Goal: Transaction & Acquisition: Subscribe to service/newsletter

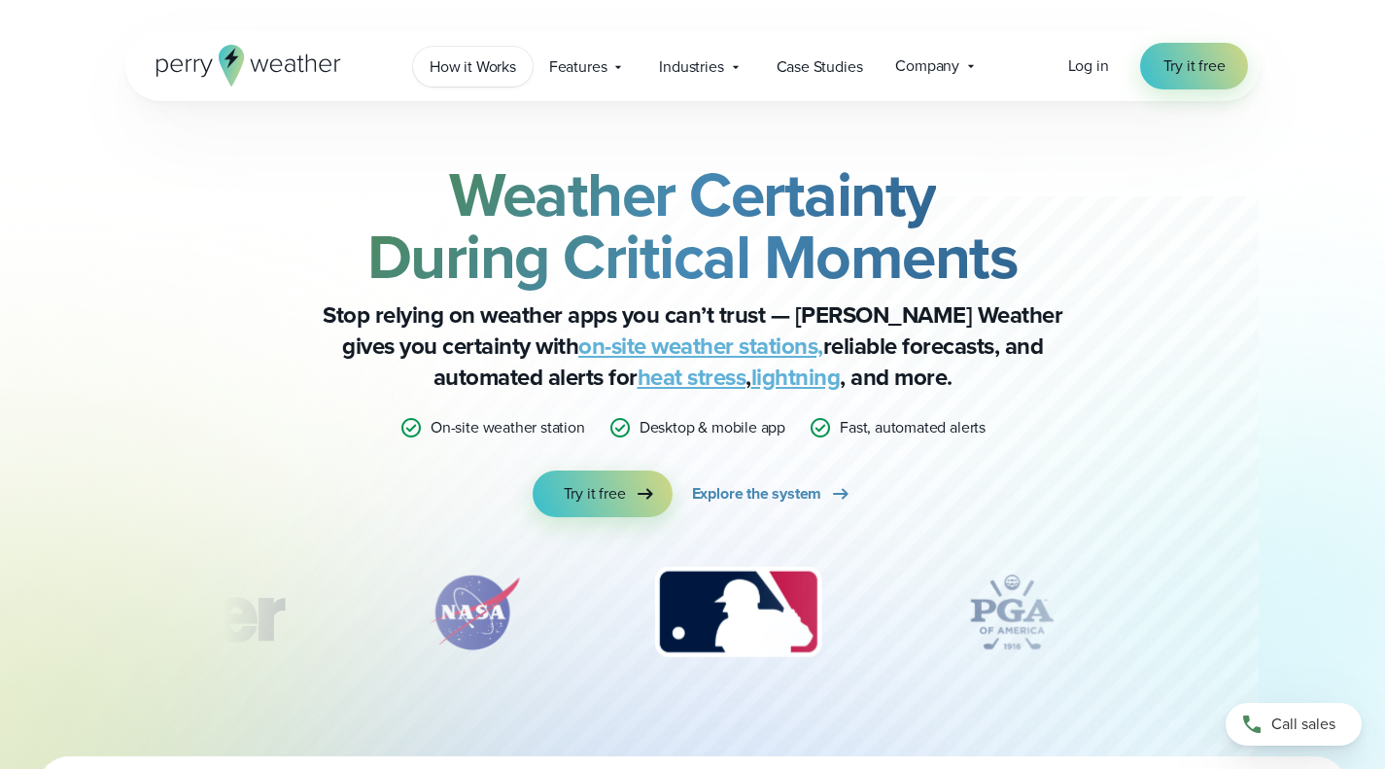
click at [456, 61] on span "How it Works" at bounding box center [473, 66] width 86 height 23
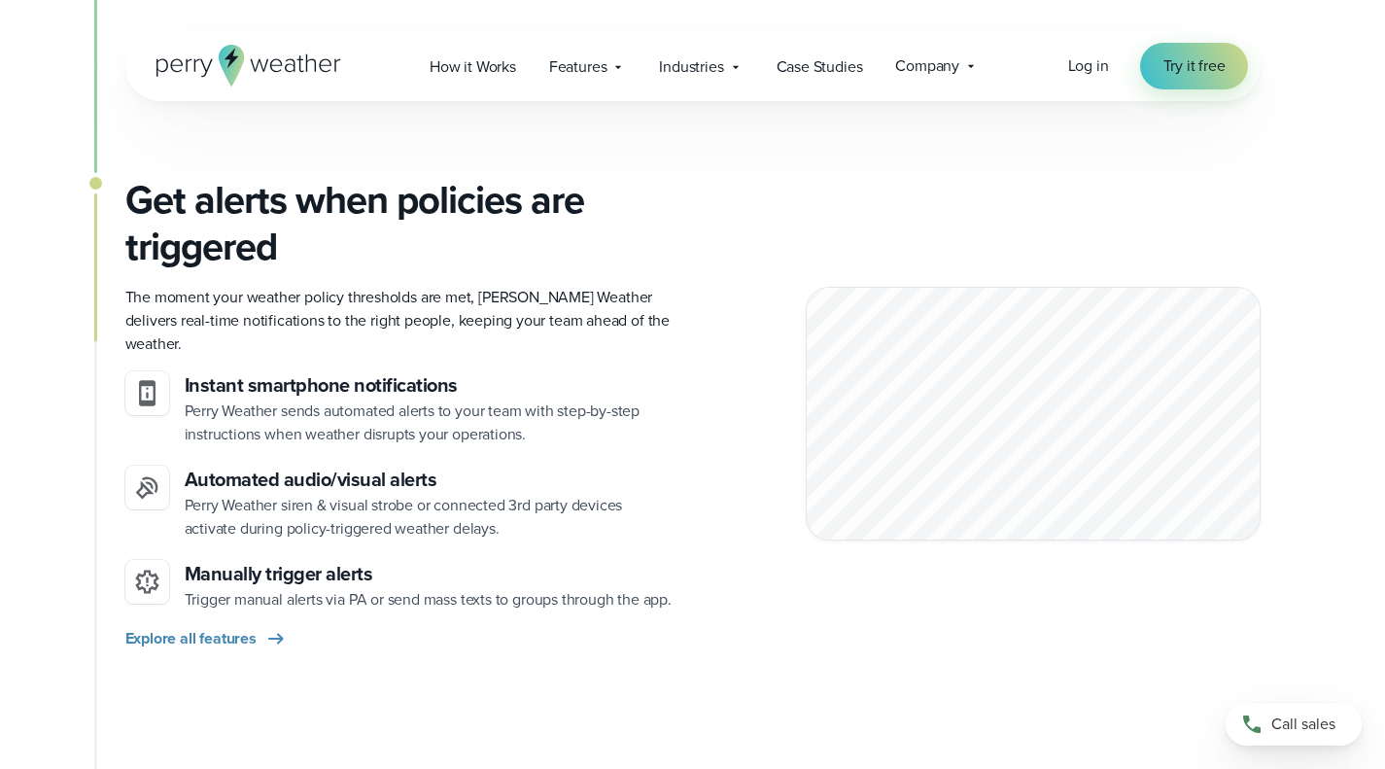
scroll to position [2138, 0]
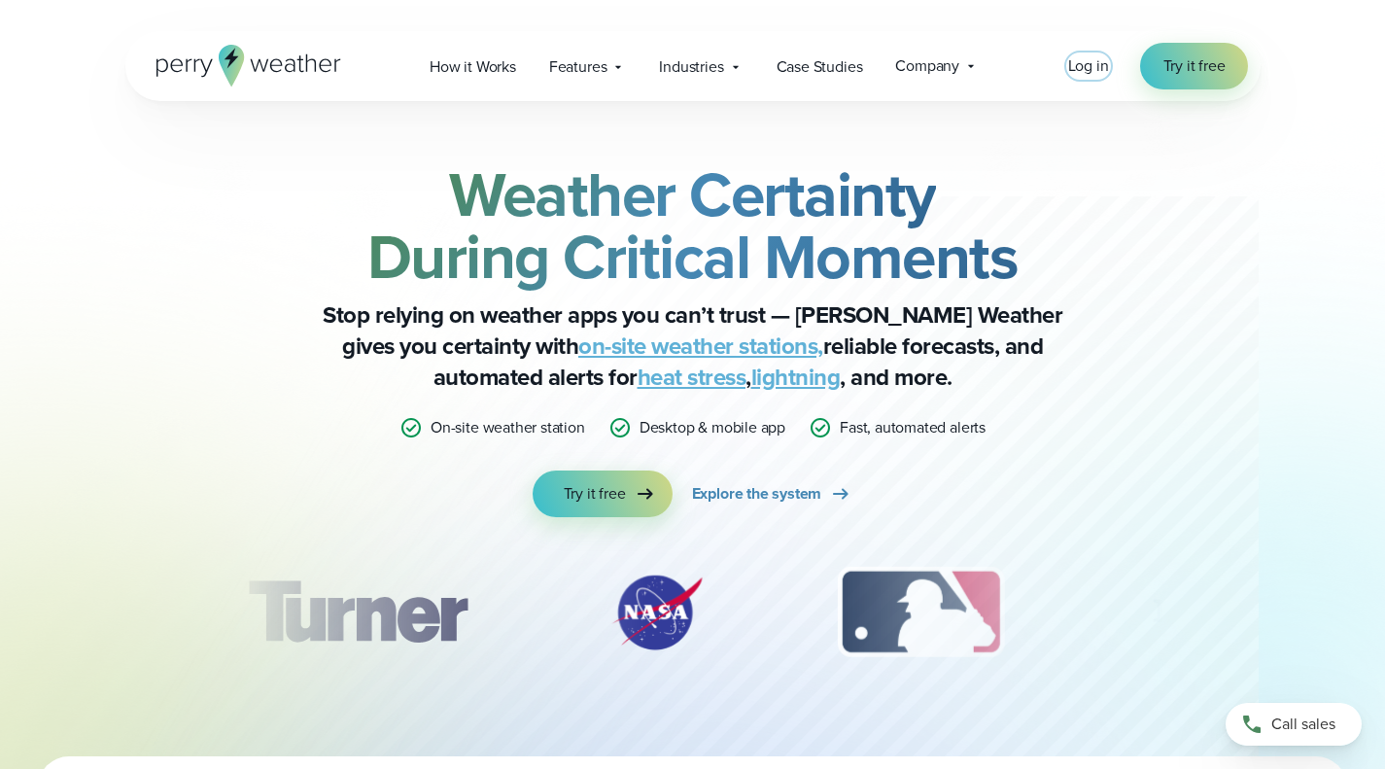
drag, startPoint x: 1090, startPoint y: 64, endPoint x: 1092, endPoint y: 83, distance: 18.6
click at [1090, 64] on span "Log in" at bounding box center [1088, 65] width 41 height 22
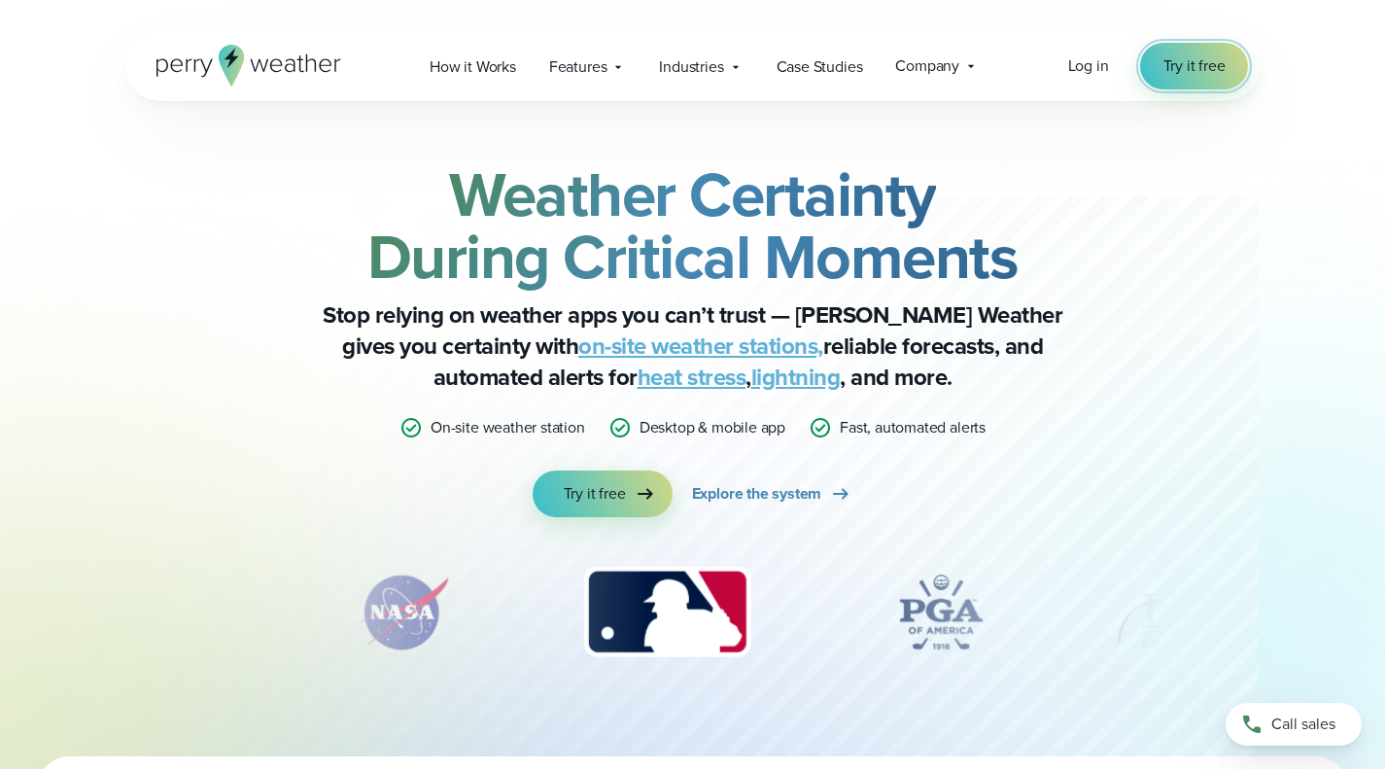
click at [1213, 72] on span "Try it free" at bounding box center [1194, 65] width 62 height 23
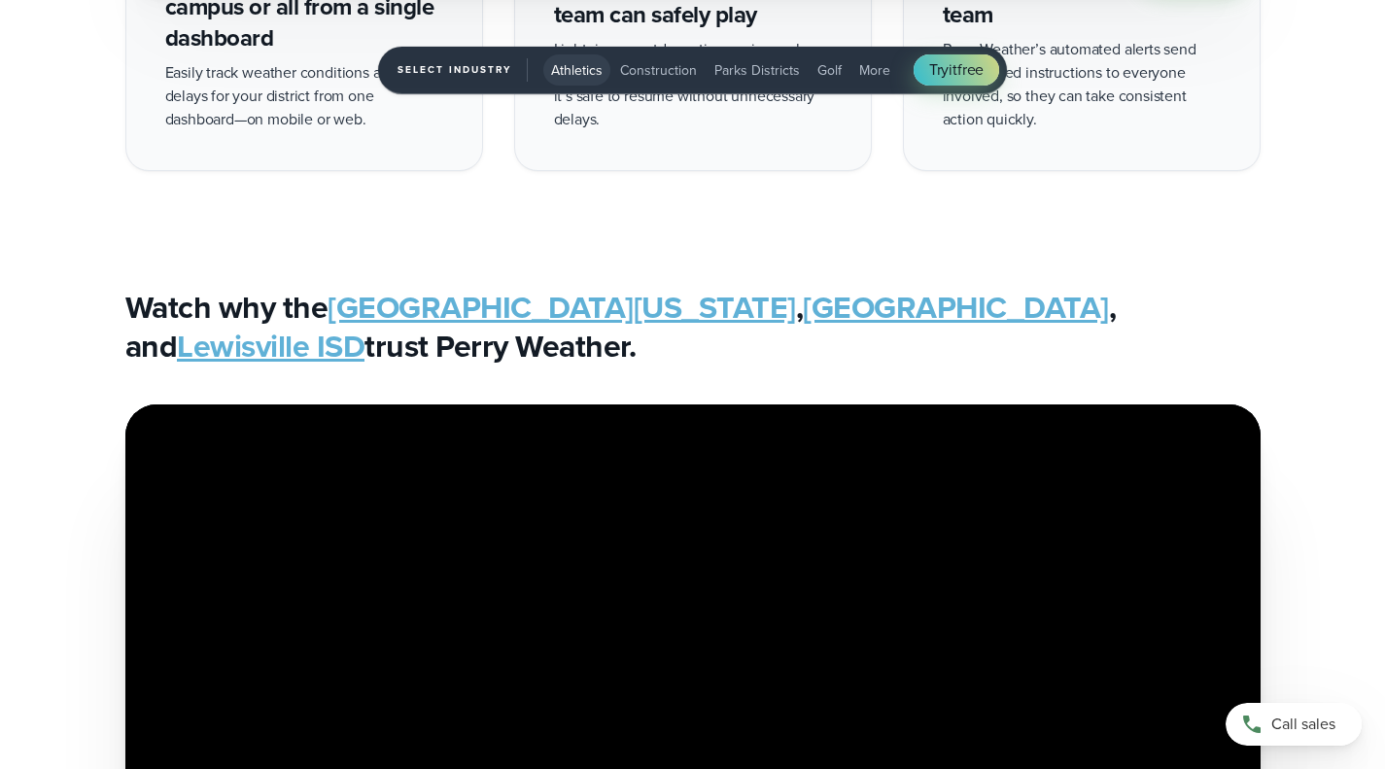
scroll to position [4179, 0]
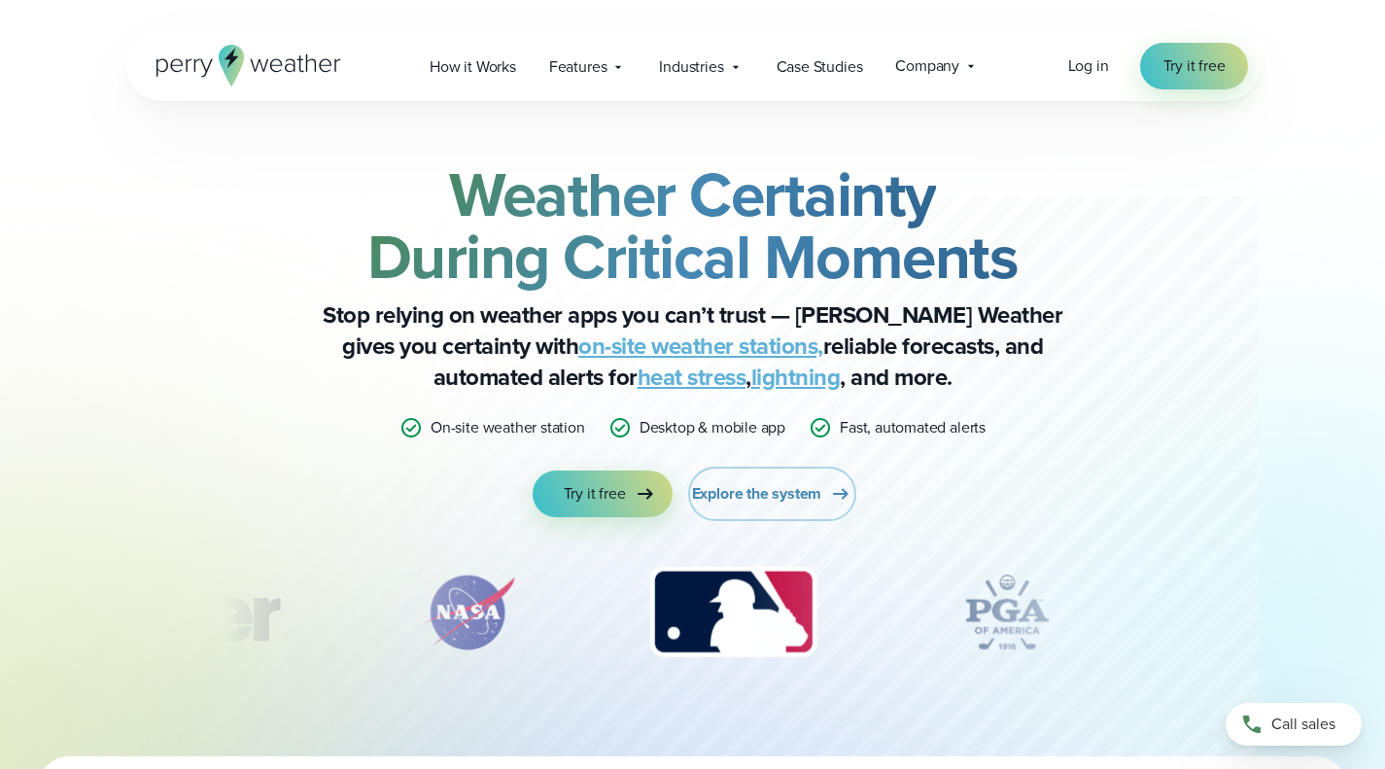
click at [752, 497] on span "Explore the system" at bounding box center [757, 493] width 130 height 23
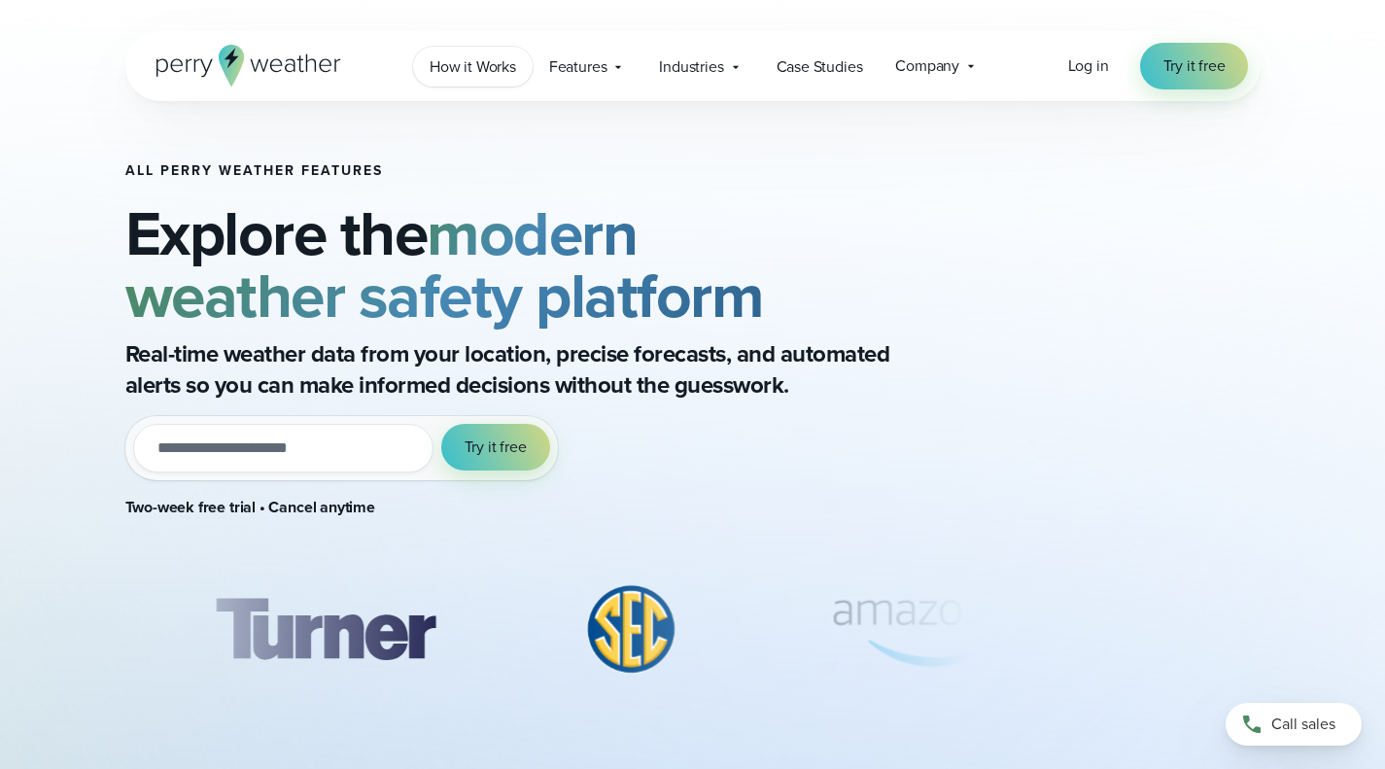
click at [517, 72] on link "How it Works" at bounding box center [473, 67] width 120 height 40
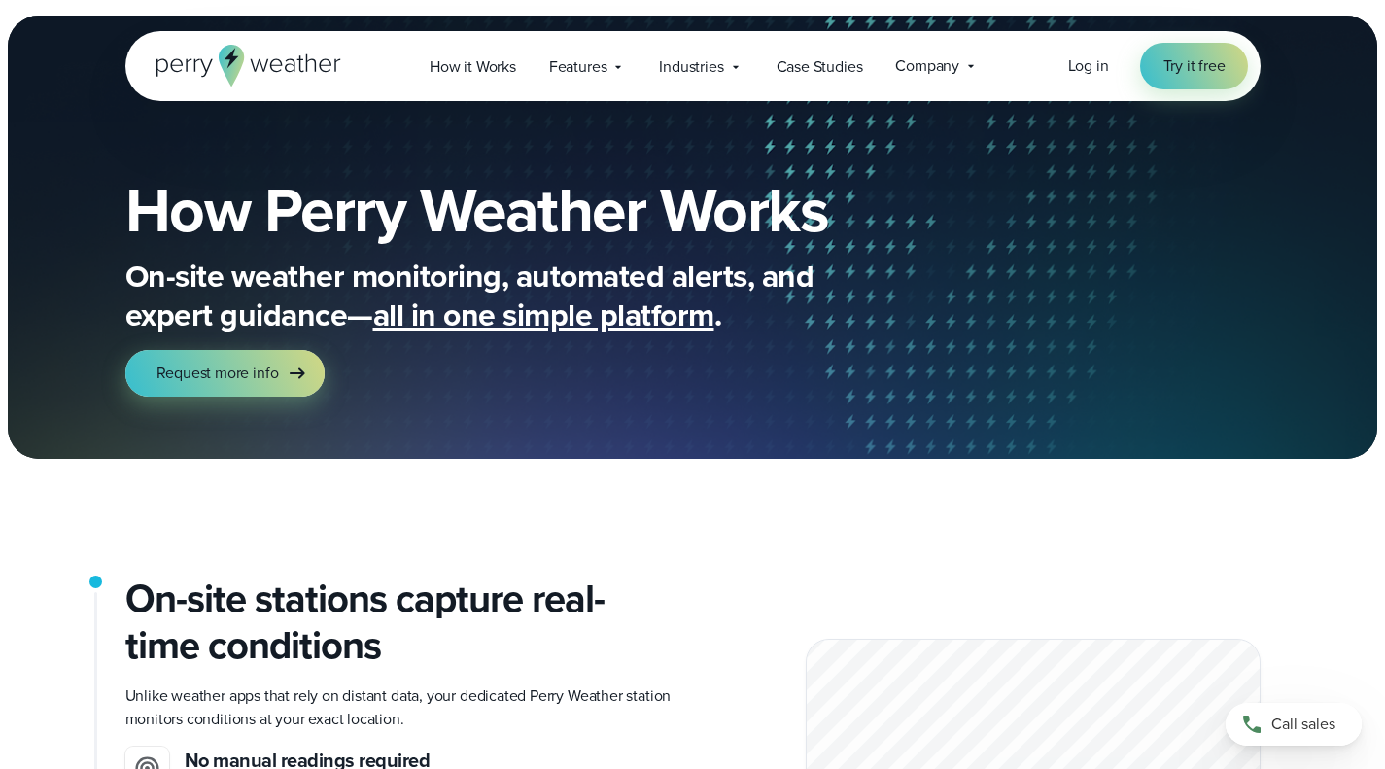
click at [585, 66] on span "Features" at bounding box center [578, 66] width 58 height 23
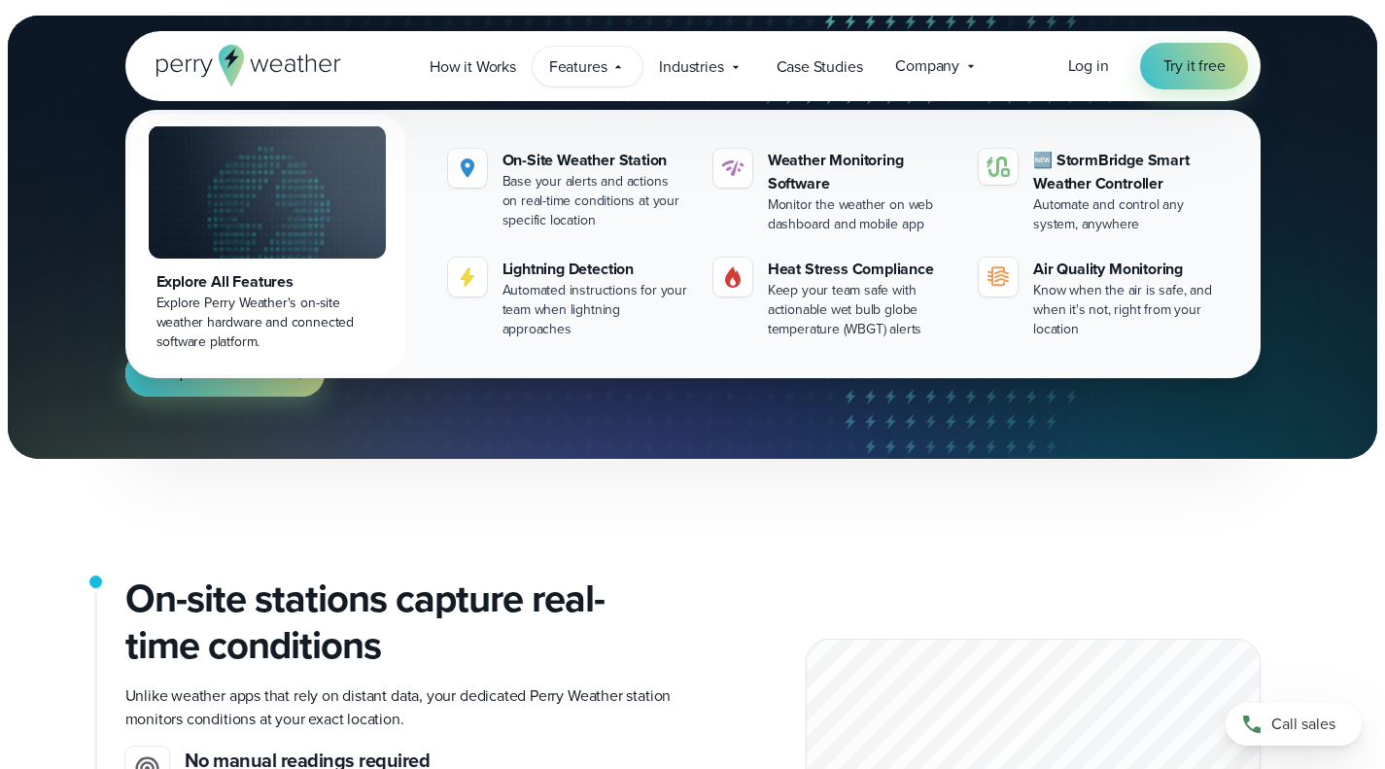
click at [983, 76] on div "Company Contact Us Reach out to us for sales or support questions" at bounding box center [937, 66] width 117 height 41
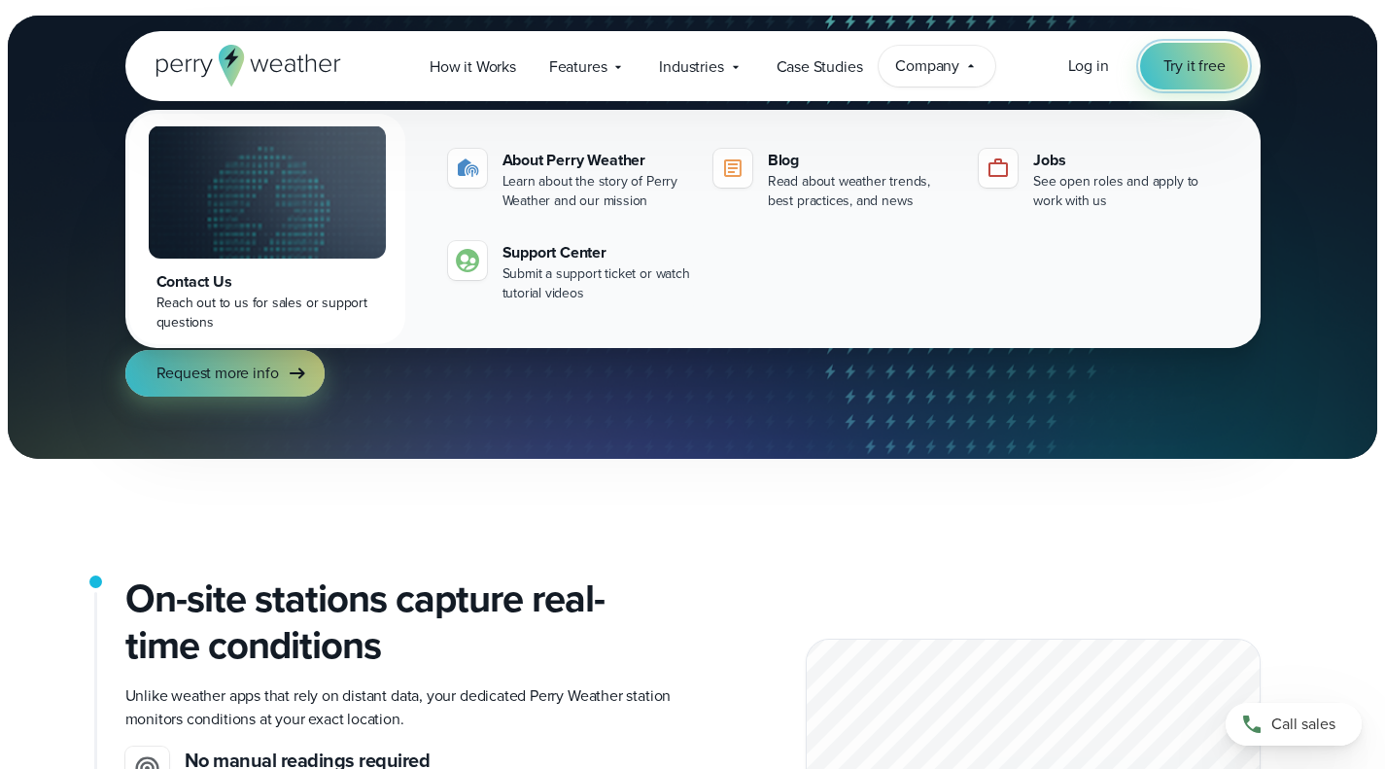
drag, startPoint x: 1185, startPoint y: 64, endPoint x: 1255, endPoint y: 102, distance: 79.6
click at [1185, 64] on span "Try it free" at bounding box center [1194, 65] width 62 height 23
